Goal: Find specific page/section: Find specific page/section

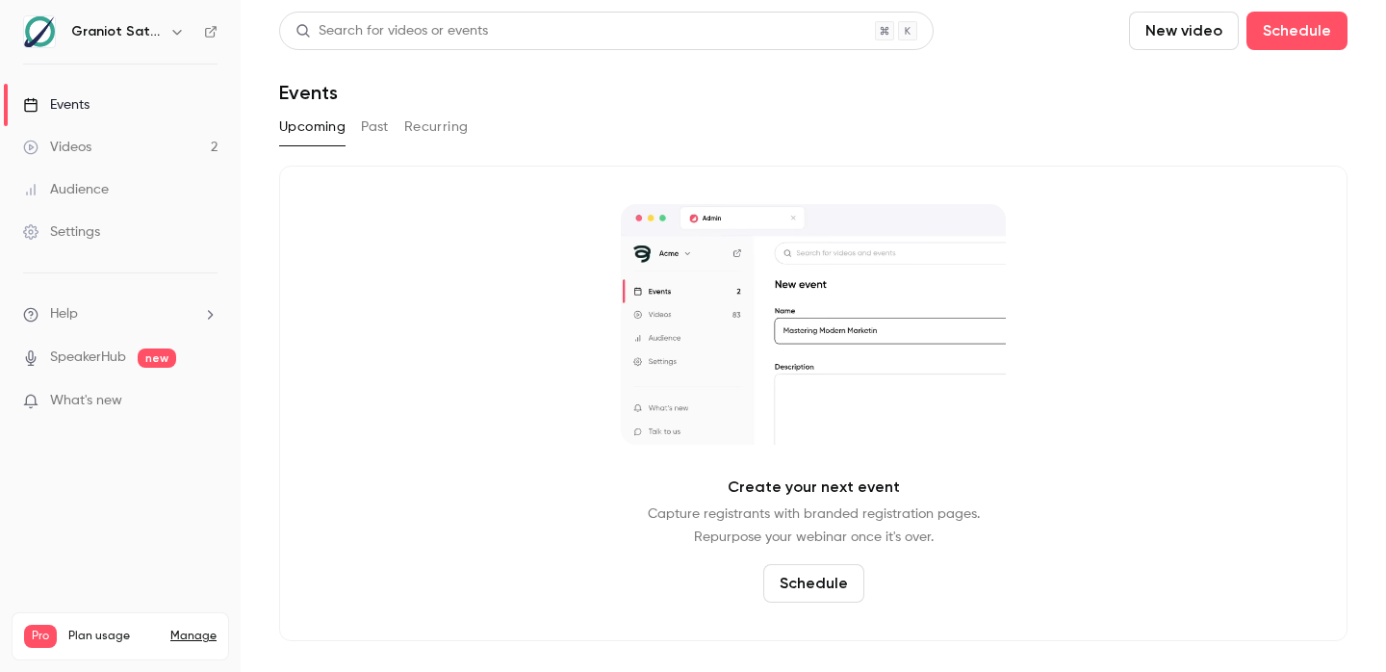
click at [115, 128] on link "Videos 2" at bounding box center [120, 147] width 241 height 42
